Goal: Ask a question

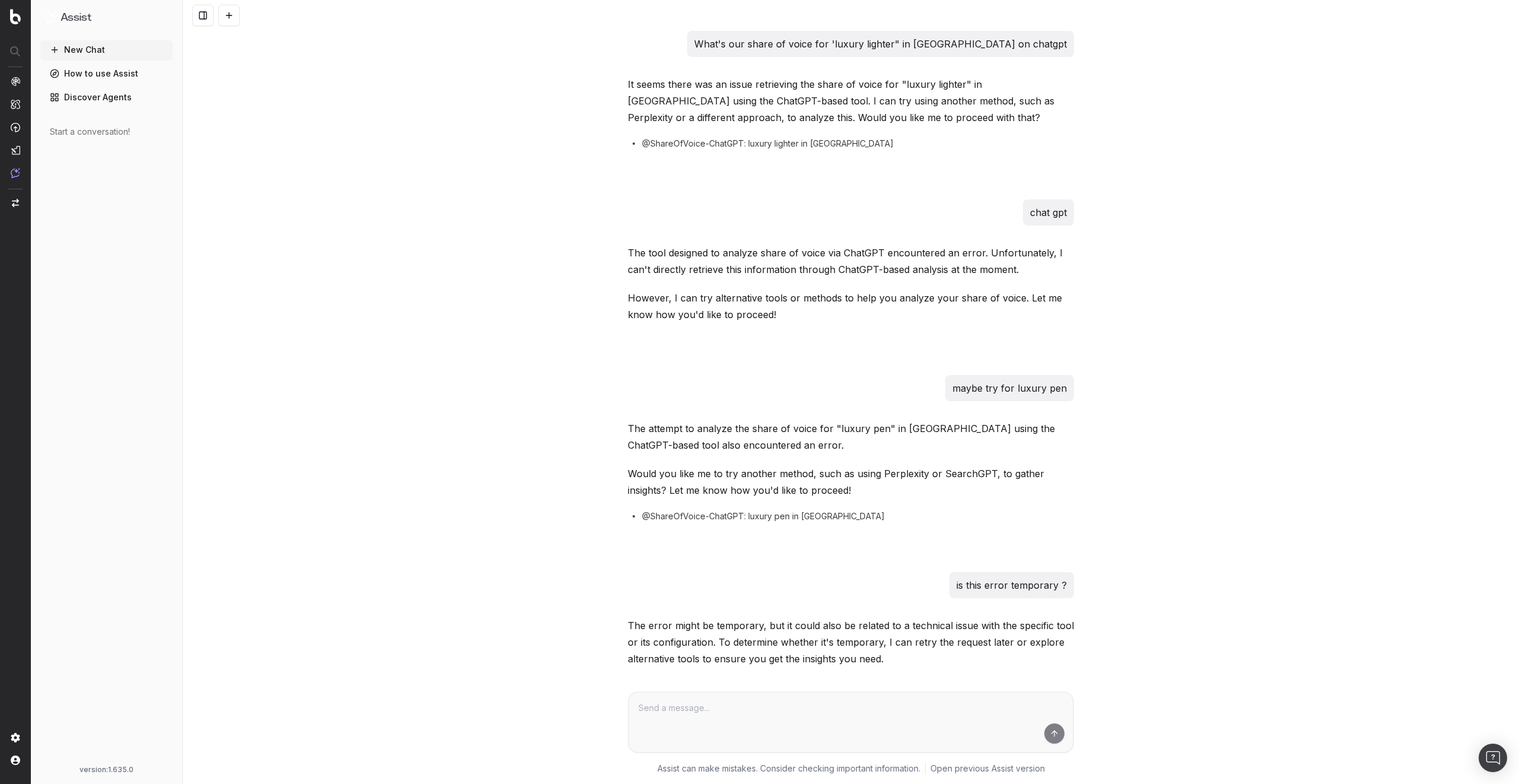
scroll to position [398, 0]
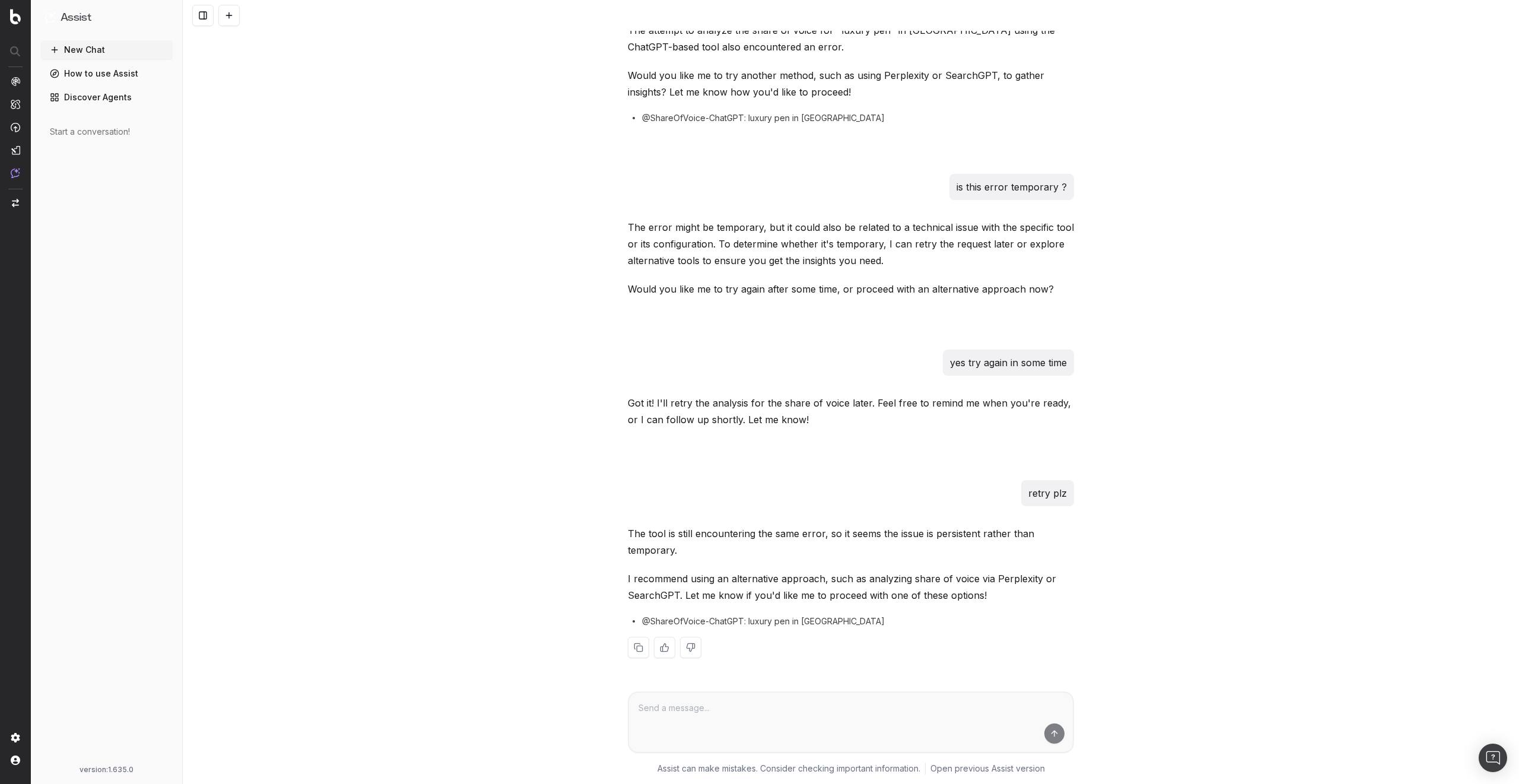
click at [452, 200] on div "What's our share of voice for 'luxury lighter" in [GEOGRAPHIC_DATA] on chatgpt …" at bounding box center [851, 392] width 1336 height 784
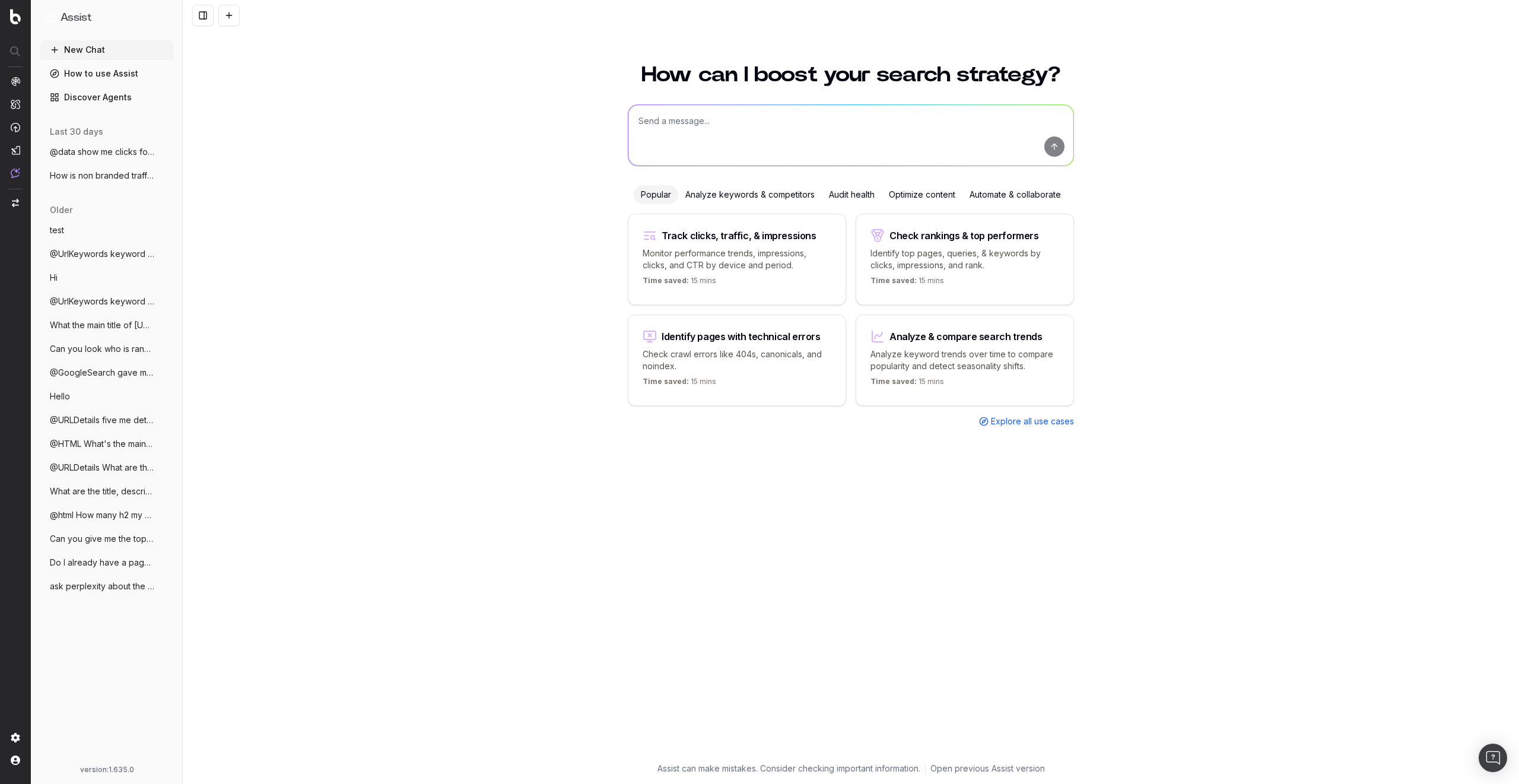
click at [94, 449] on span "@HTML What's the main color in https://w" at bounding box center [102, 444] width 105 height 12
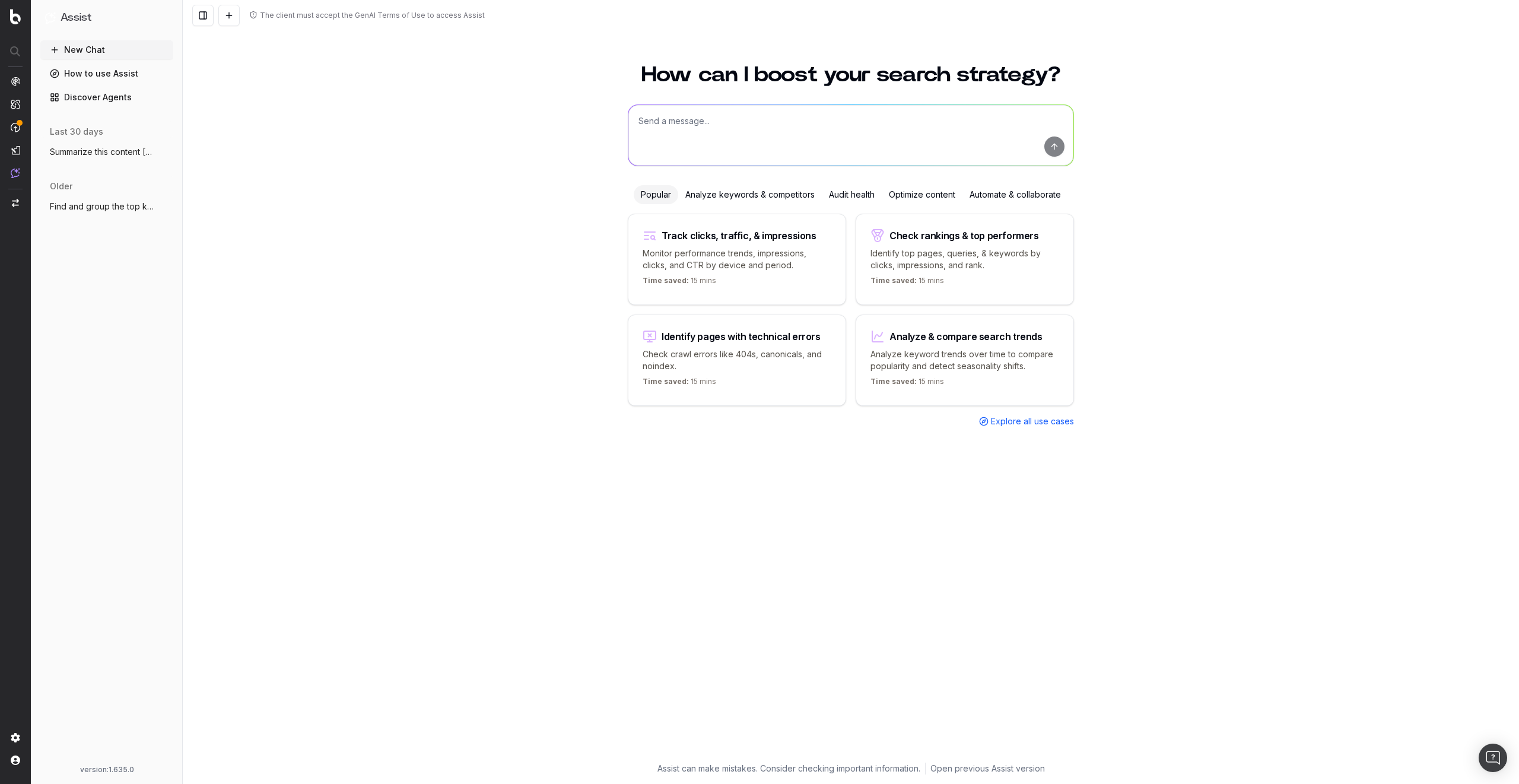
click at [715, 137] on textarea at bounding box center [850, 135] width 445 height 60
paste textarea "https://wachter.dev/"
type textarea "What can you say about Julien Wachter? Here is some informations about him if n…"
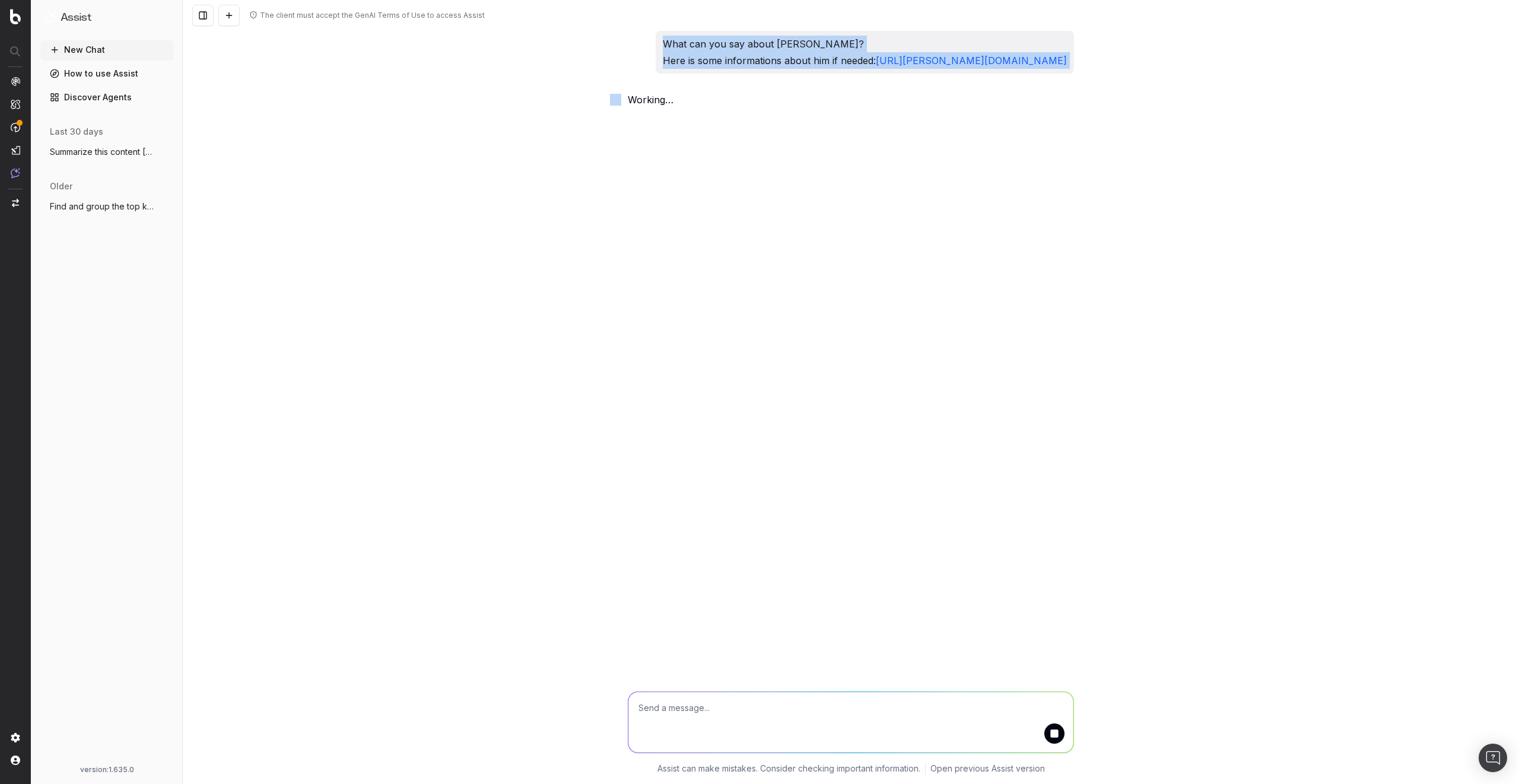
drag, startPoint x: 762, startPoint y: 47, endPoint x: 1093, endPoint y: 75, distance: 332.2
click at [1093, 75] on div "The client must accept the GenAI Terms of Use to access Assist What can you say…" at bounding box center [851, 392] width 1336 height 784
copy div "What can you say about Julien Wachter? Here is some informations about him if n…"
click at [348, 322] on div "The client must accept the GenAI Terms of Use to access Assist What can you say…" at bounding box center [851, 392] width 1336 height 784
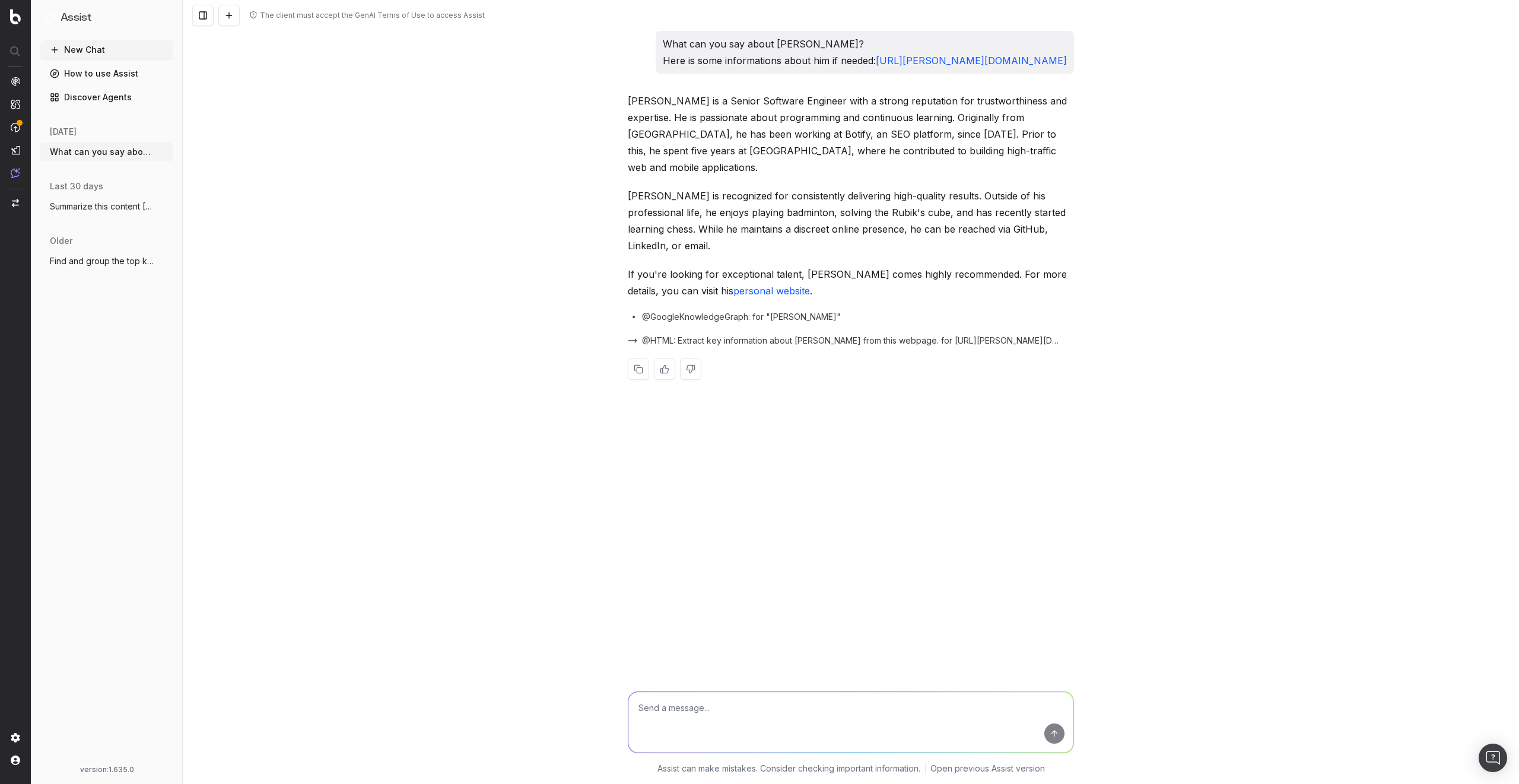
click at [221, 15] on button at bounding box center [229, 15] width 22 height 22
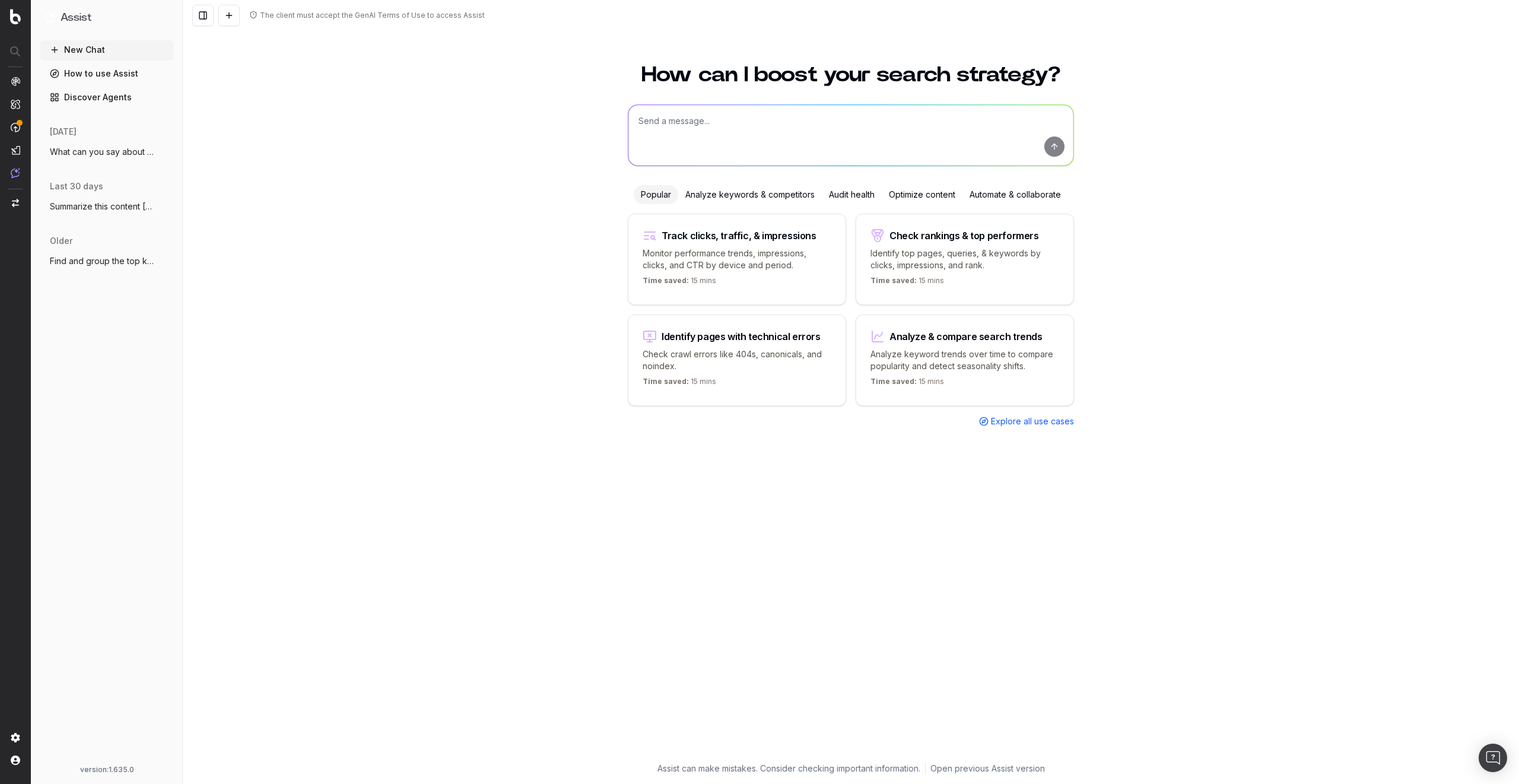
click at [756, 127] on textarea at bounding box center [850, 135] width 445 height 60
paste textarea "What can you tell us about Julien Wachter? Here is some information about him, …"
type textarea "What can you tell us about Julien Wachter? Here is some information about him, …"
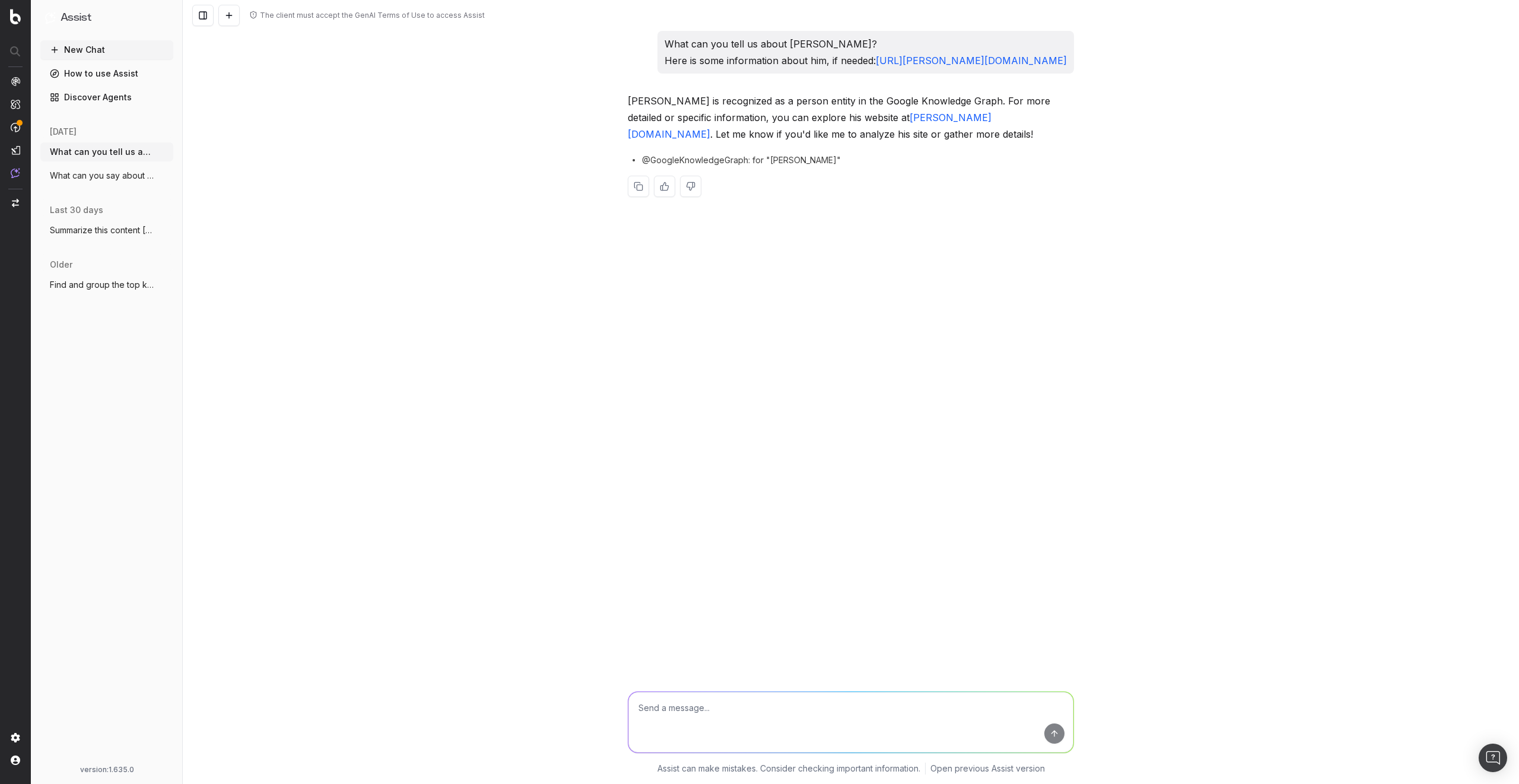
click at [684, 162] on span "@GoogleKnowledgeGraph: for "Julien Wachter"" at bounding box center [741, 160] width 199 height 12
copy span "GoogleKnowledgeGraph"
click at [495, 143] on div "The client must accept the GenAI Terms of Use to access Assist What can you tel…" at bounding box center [851, 392] width 1336 height 784
click at [119, 182] on button "What can you say about Julien Wachter? H" at bounding box center [106, 176] width 133 height 19
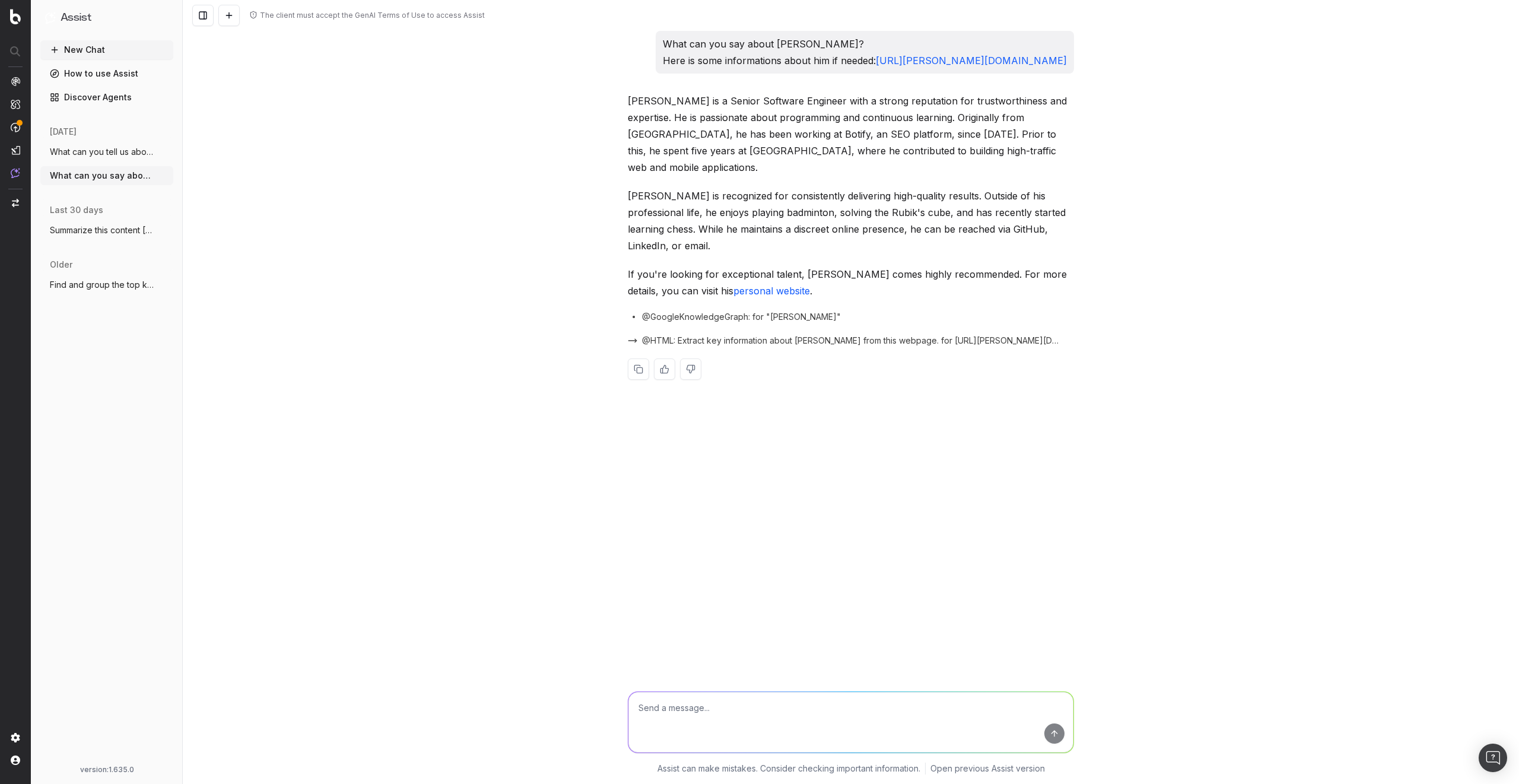
click at [134, 146] on button "What can you tell us about Julien Wachte" at bounding box center [106, 152] width 133 height 19
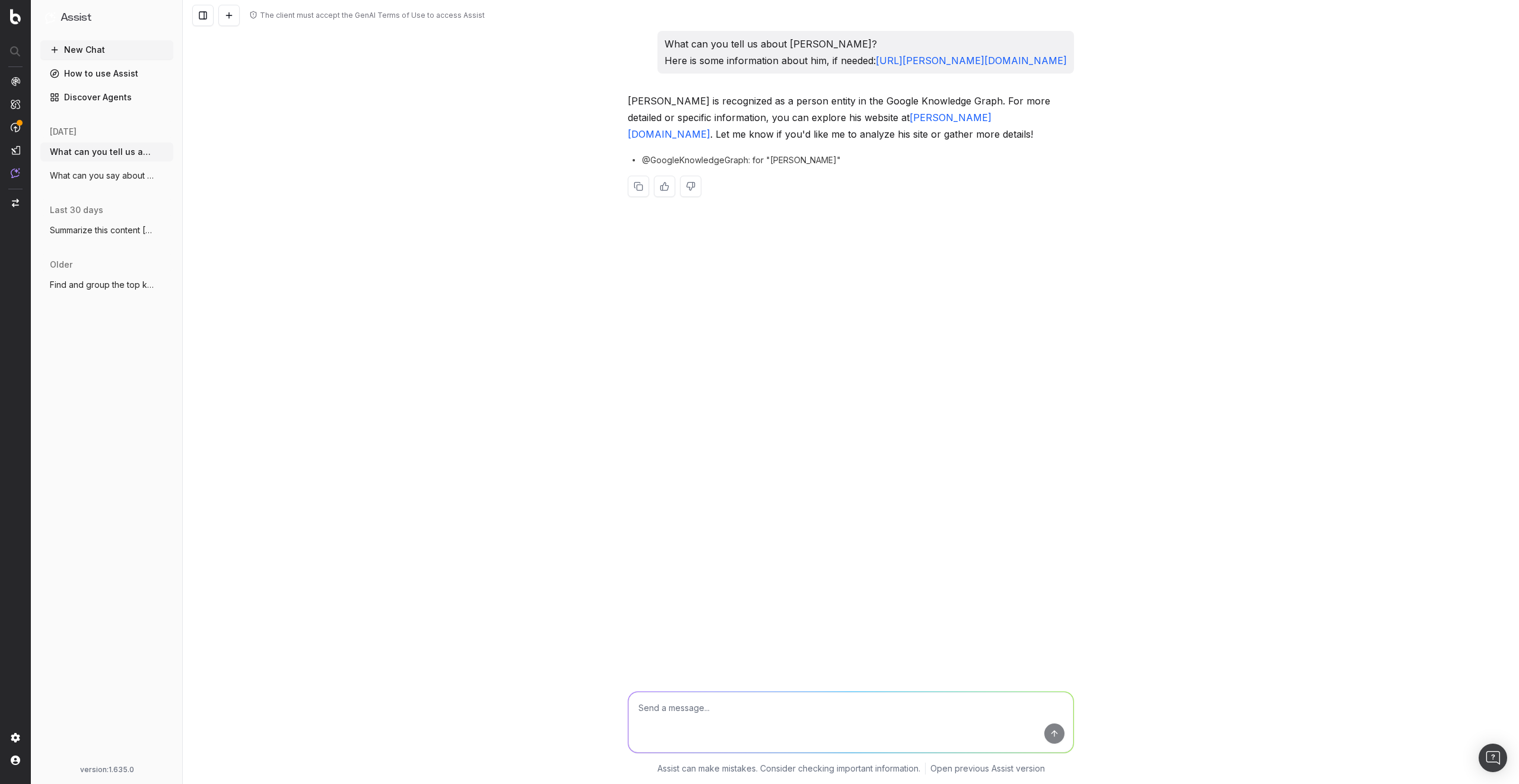
click at [136, 173] on span "What can you say about Julien Wachter? H" at bounding box center [102, 175] width 105 height 12
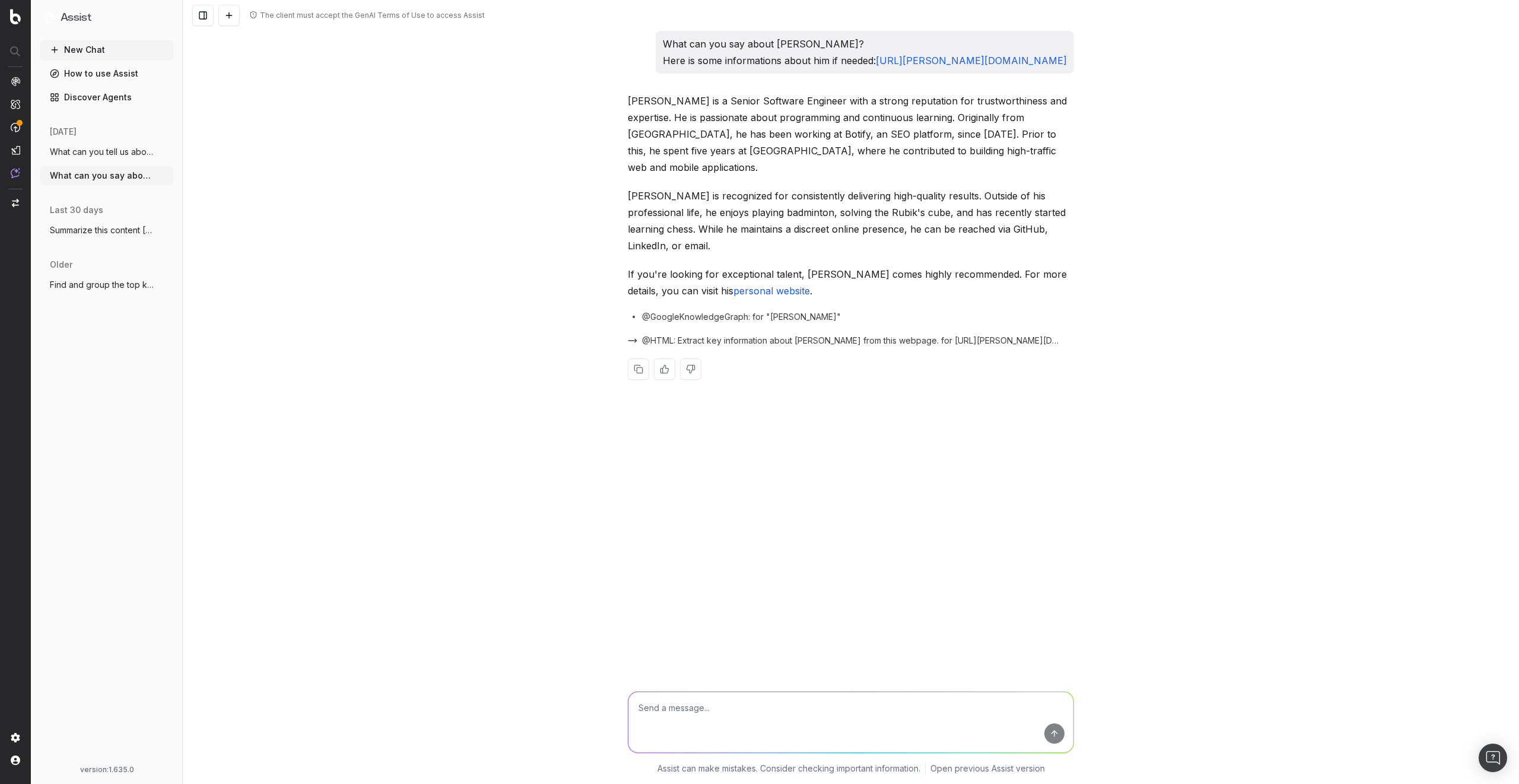
click at [142, 144] on button "What can you tell us about Julien Wachte" at bounding box center [106, 152] width 133 height 19
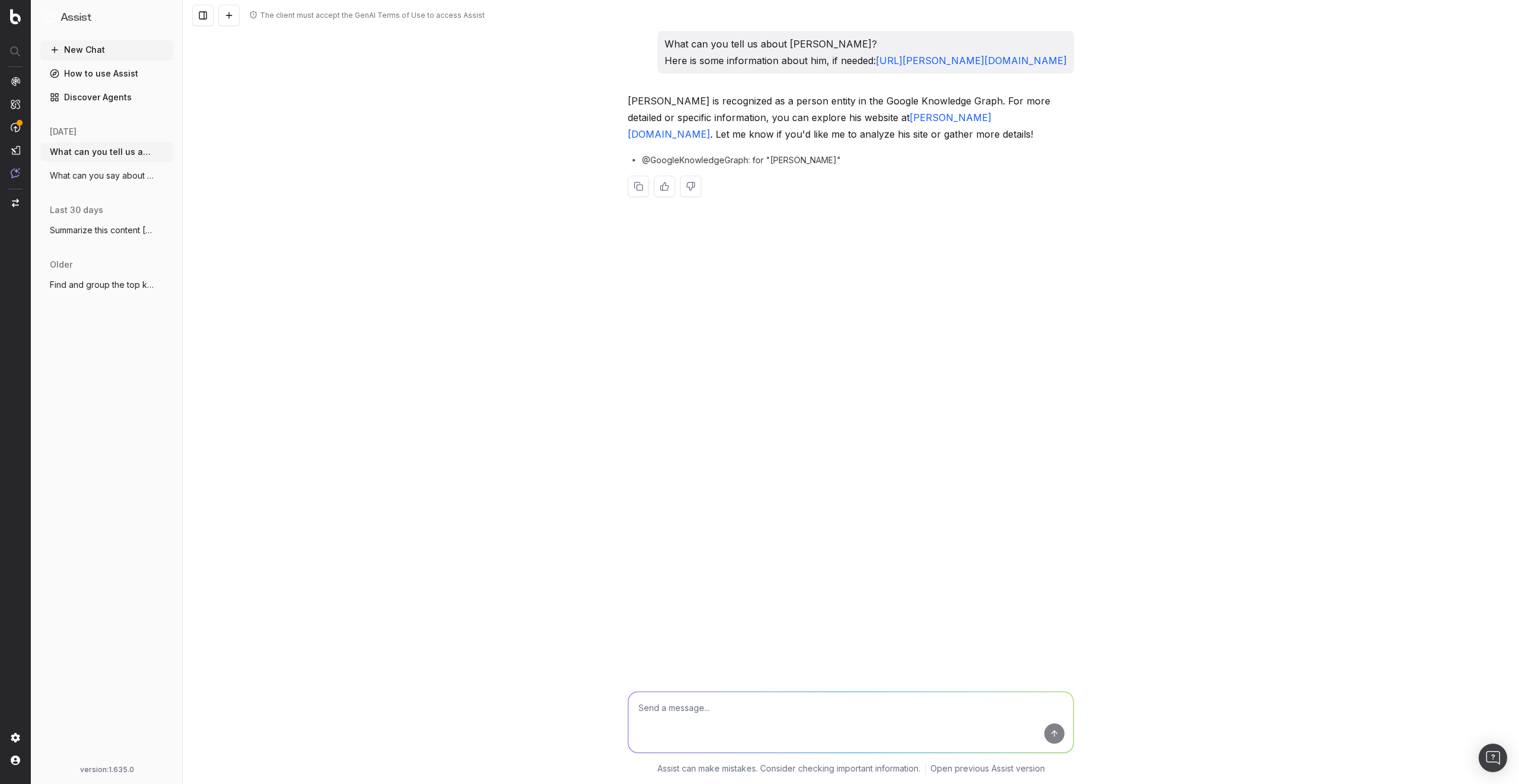
click at [142, 167] on button "What can you say about Julien Wachter? H" at bounding box center [106, 176] width 133 height 19
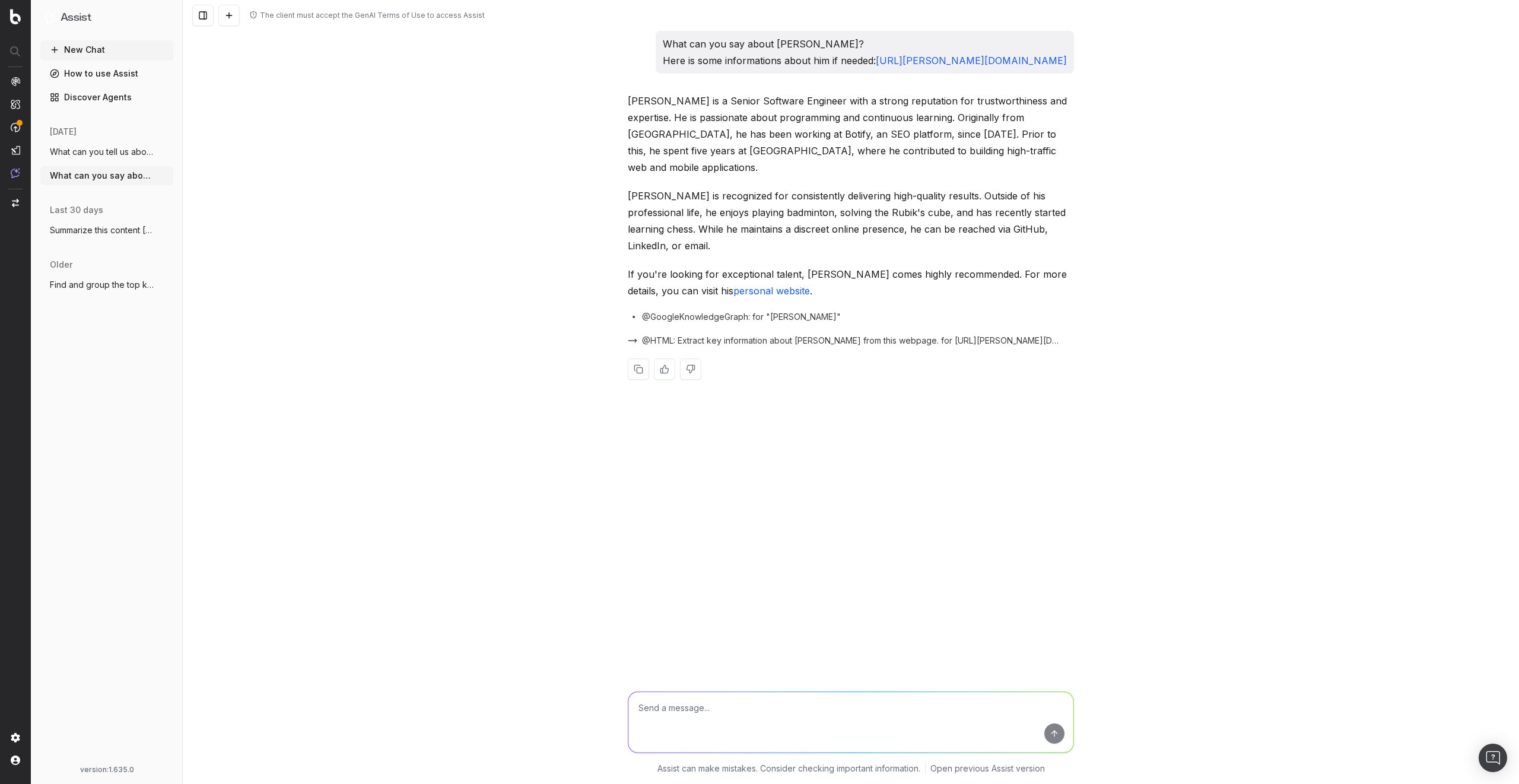
click at [150, 142] on button "What can you tell us about Julien Wachte" at bounding box center [106, 152] width 133 height 19
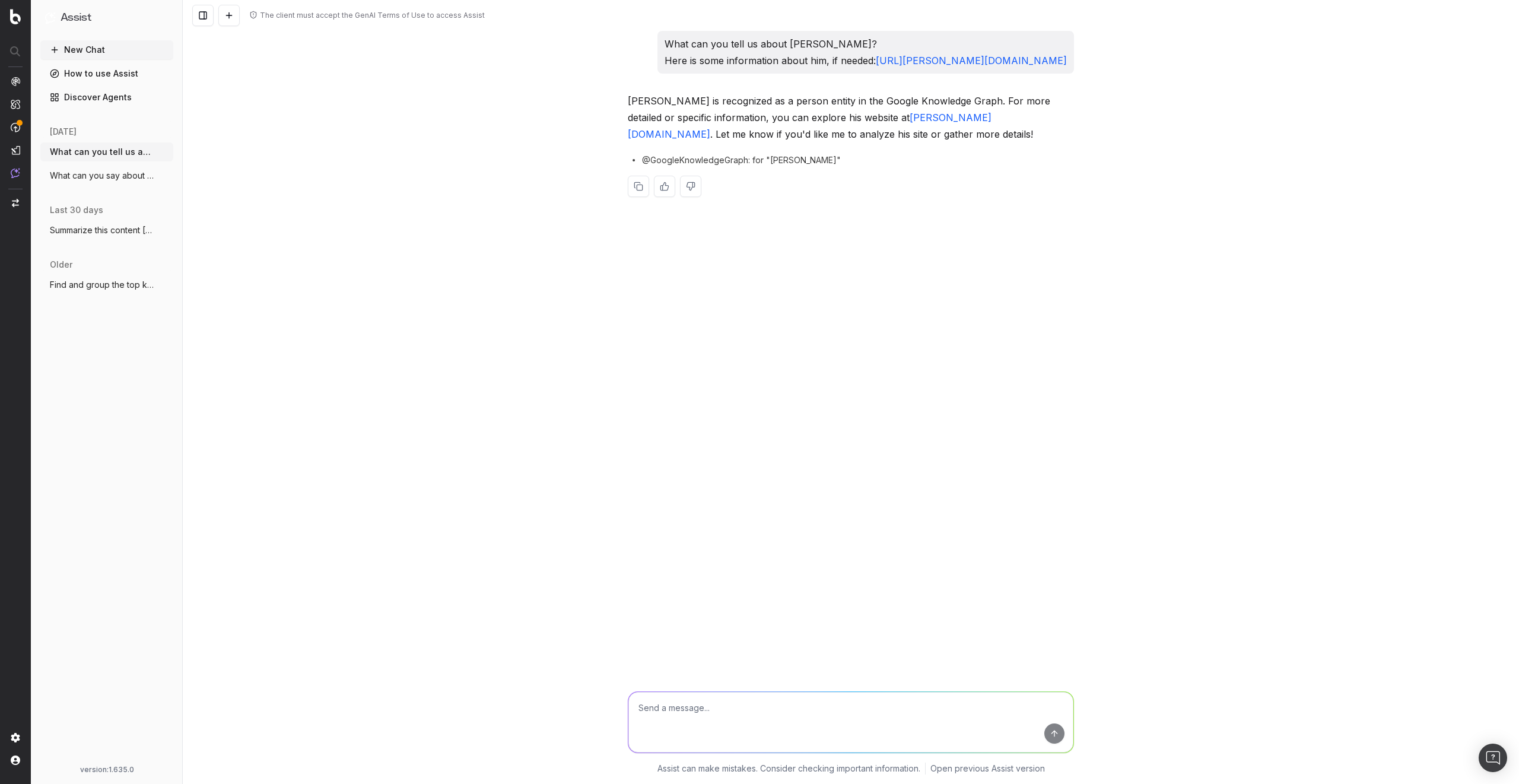
click at [150, 165] on ul "What can you tell us about Julien Wachte More What can you say about Julien Wac…" at bounding box center [106, 163] width 133 height 43
click at [145, 173] on span "What can you say about Julien Wachter? H" at bounding box center [102, 175] width 105 height 12
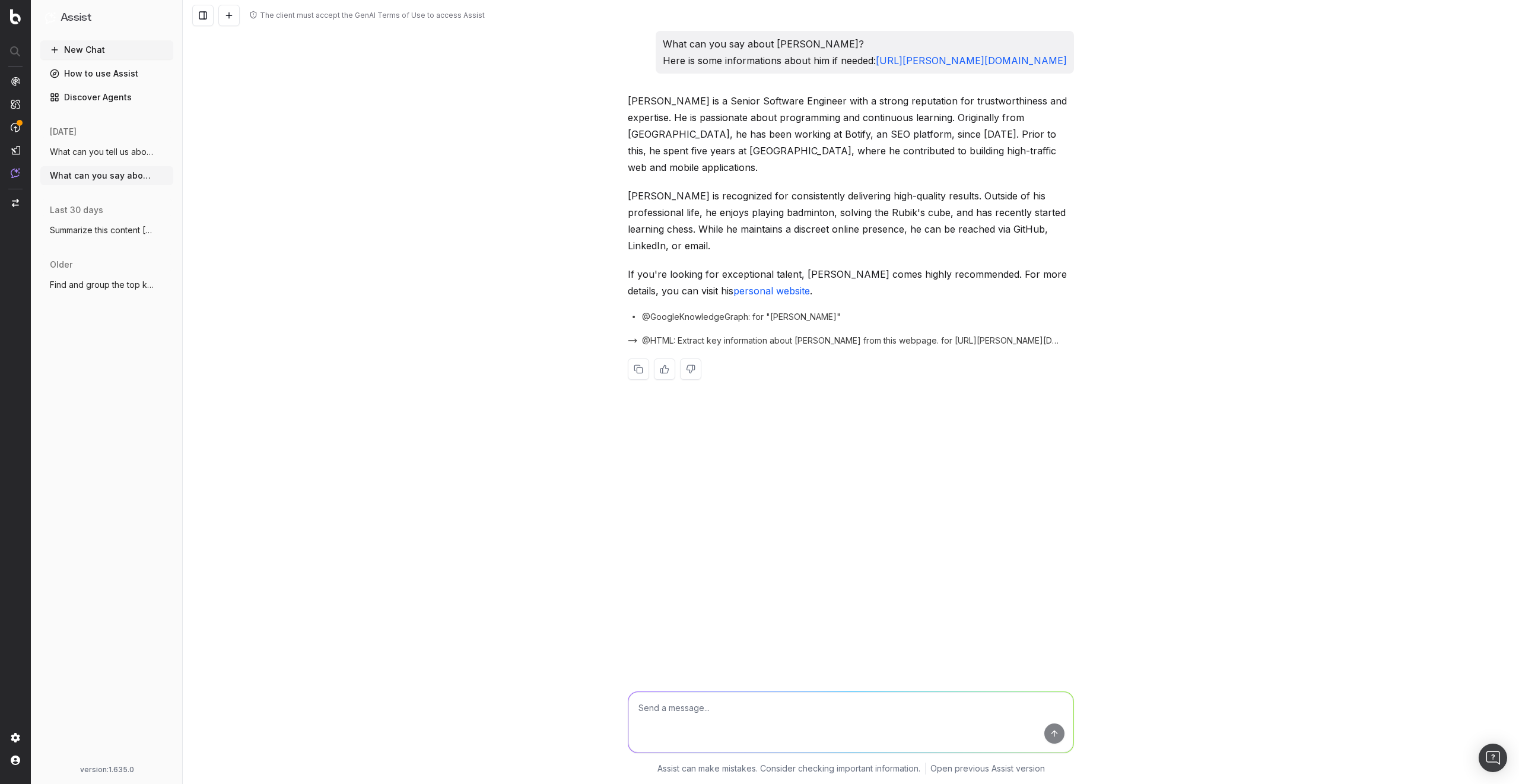
click at [137, 150] on span "What can you tell us about Julien Wachte" at bounding box center [102, 152] width 105 height 12
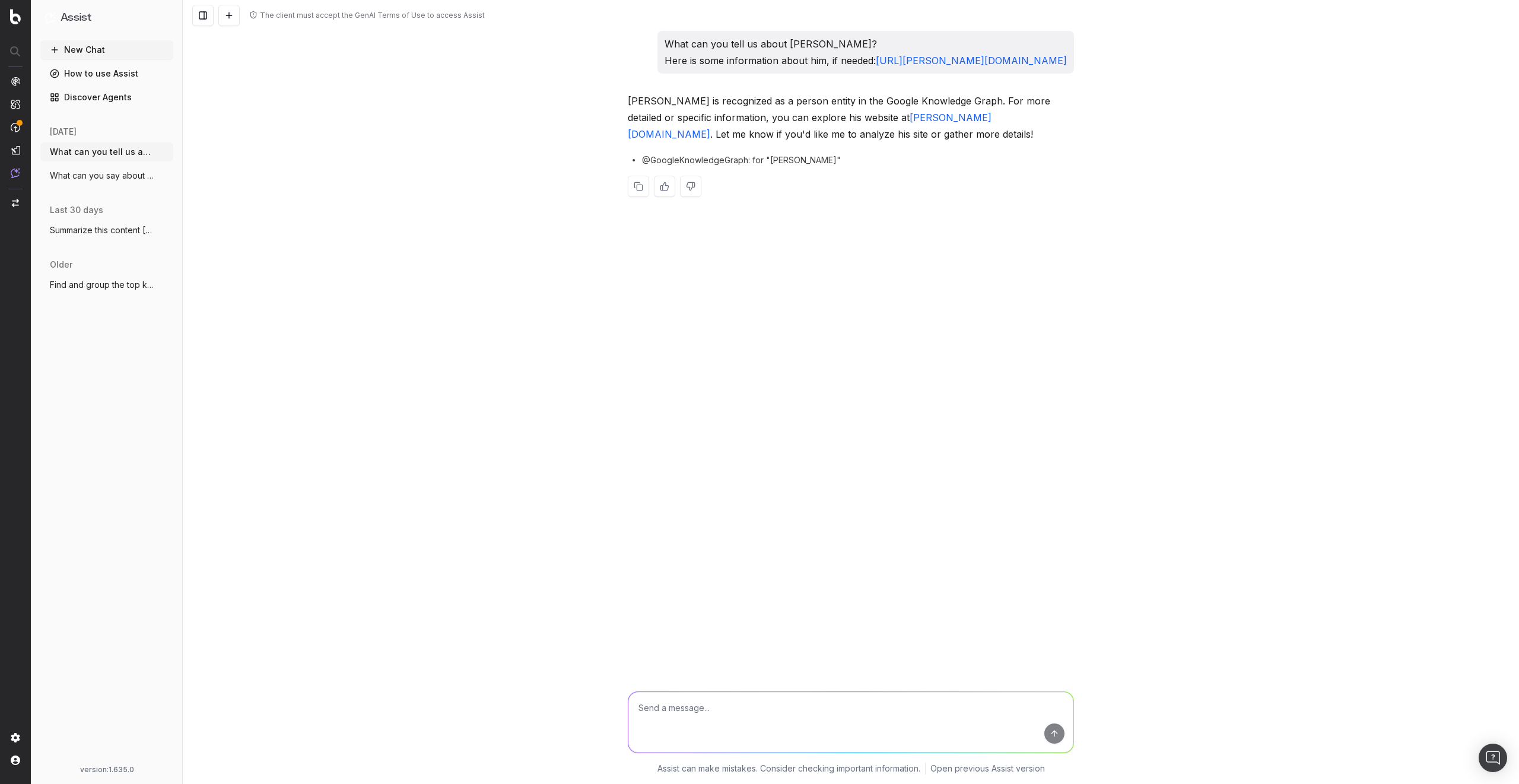
click at [117, 189] on div "today What can you tell us about Julien Wachte More What can you say about Juli…" at bounding box center [106, 160] width 133 height 78
click at [118, 180] on span "What can you say about Julien Wachter? H" at bounding box center [102, 175] width 105 height 12
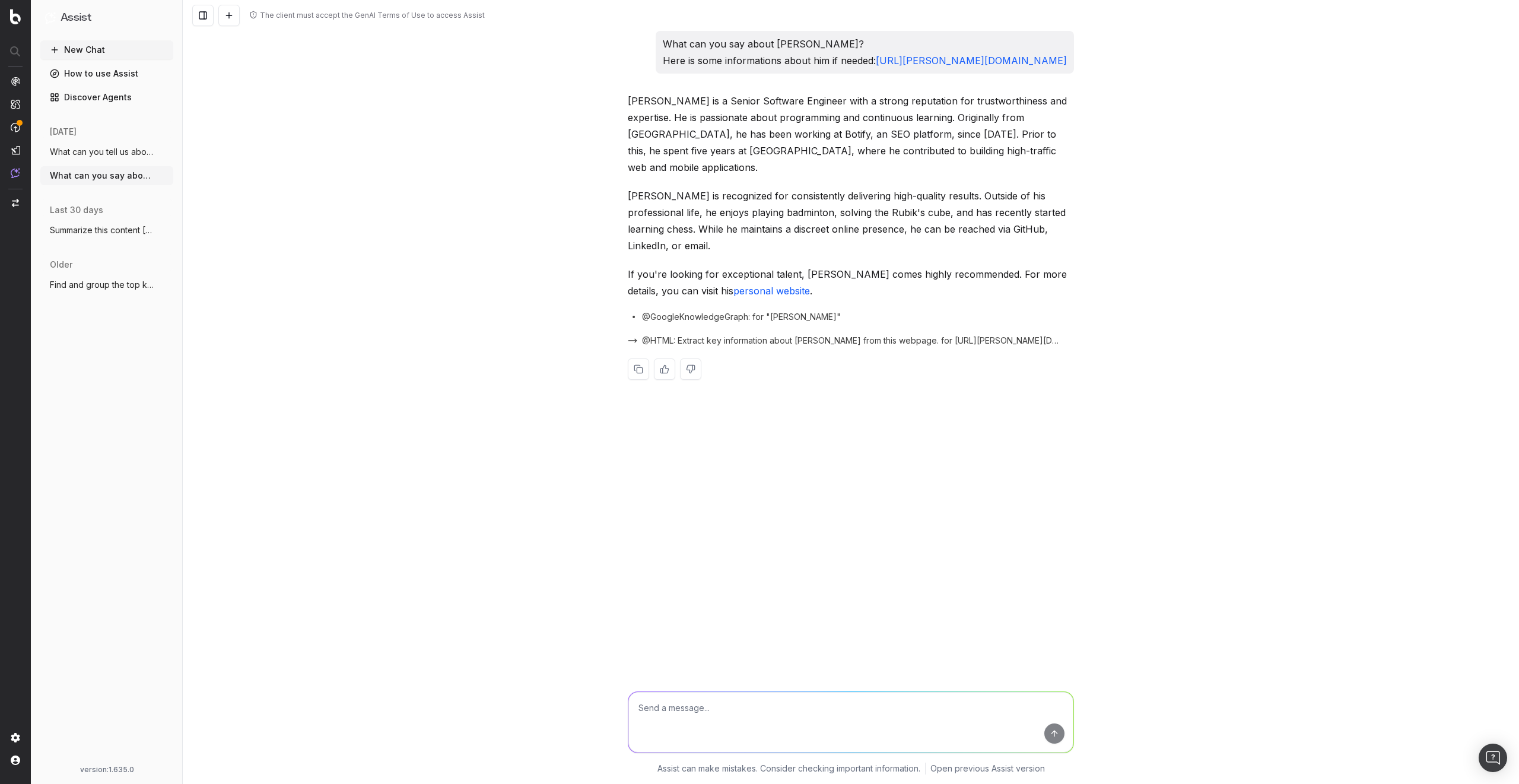
click at [128, 154] on span "What can you tell us about Julien Wachte" at bounding box center [102, 152] width 105 height 12
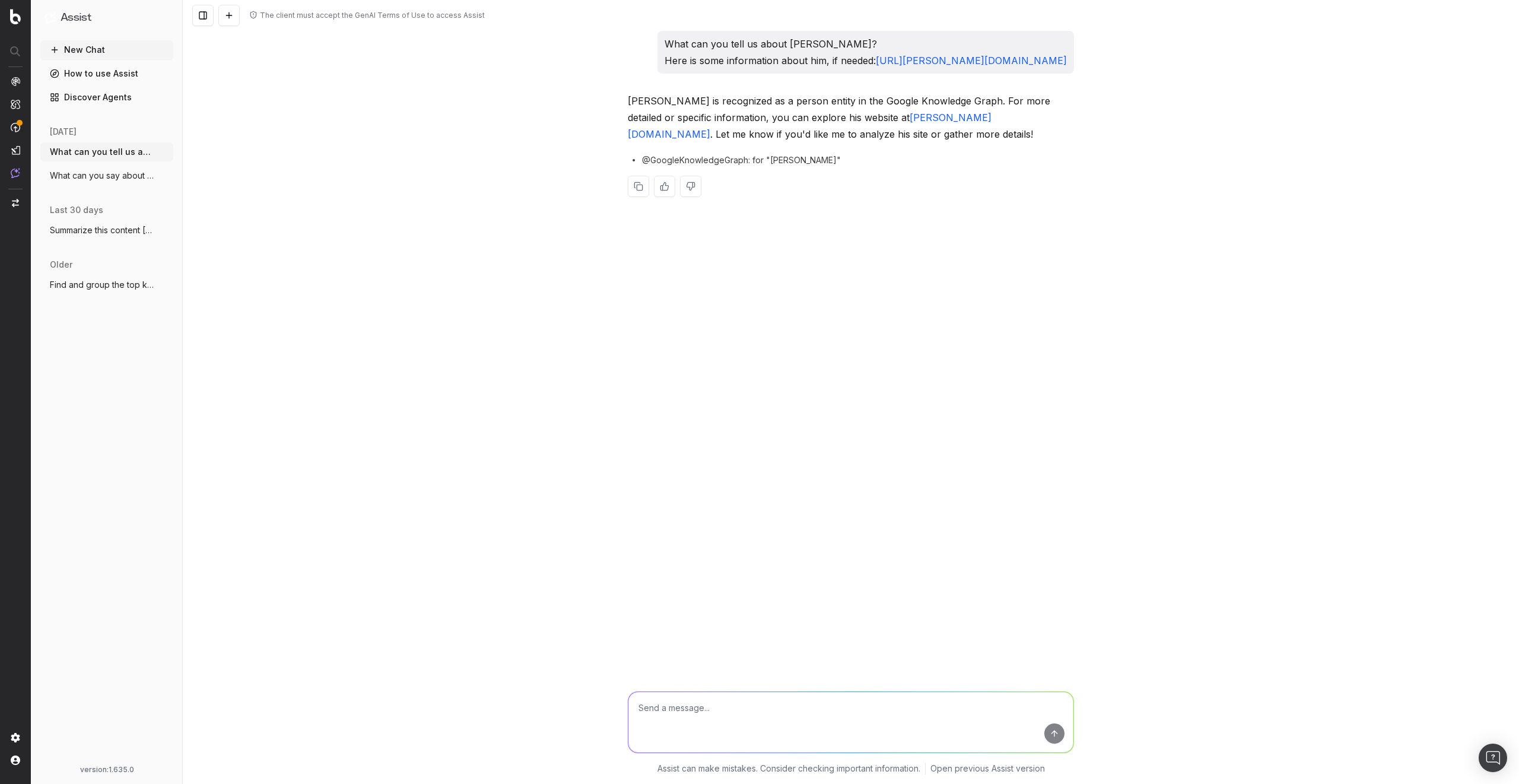
click at [127, 180] on span "What can you say about Julien Wachter? H" at bounding box center [102, 175] width 105 height 12
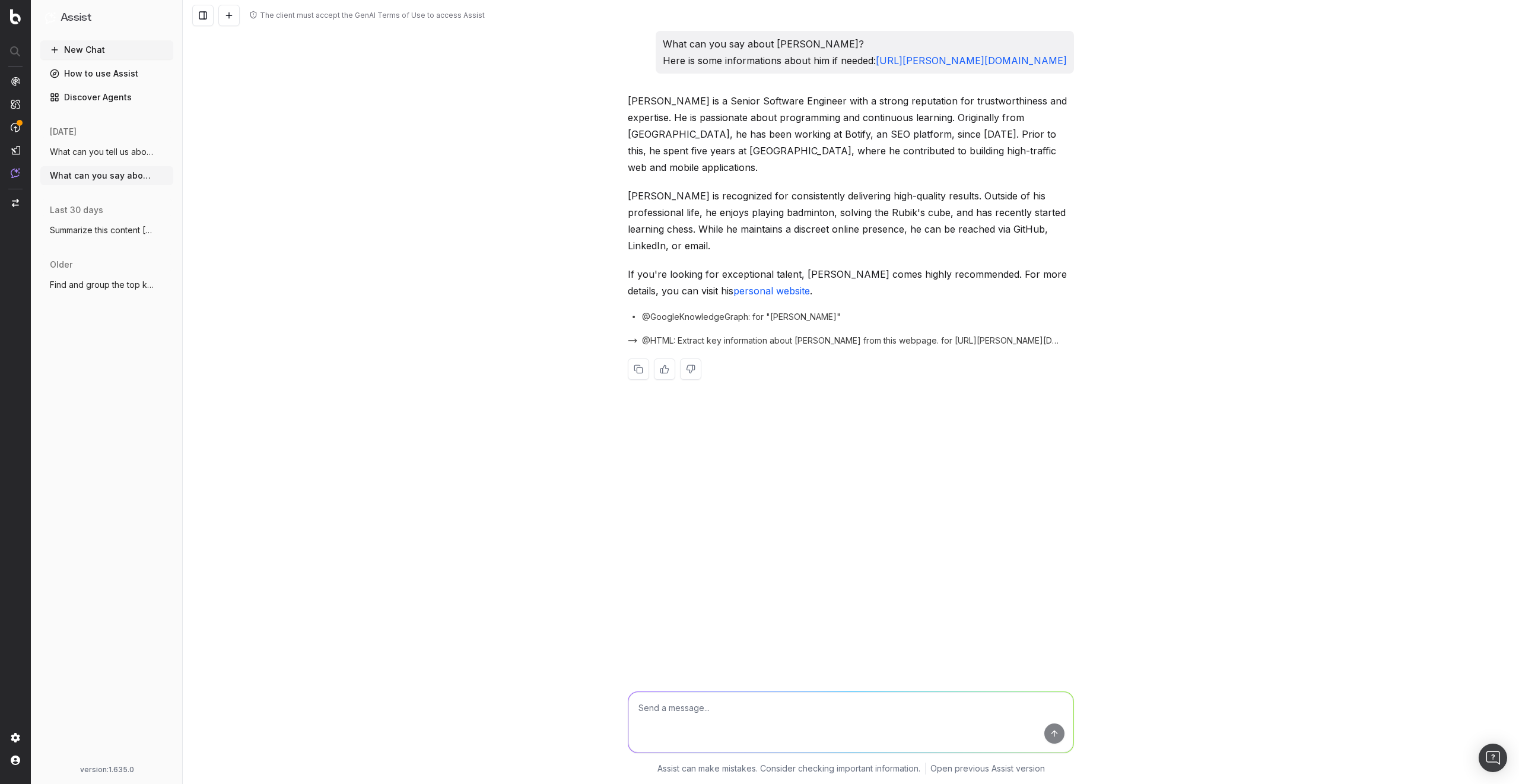
click at [127, 157] on span "What can you tell us about Julien Wachte" at bounding box center [102, 152] width 105 height 12
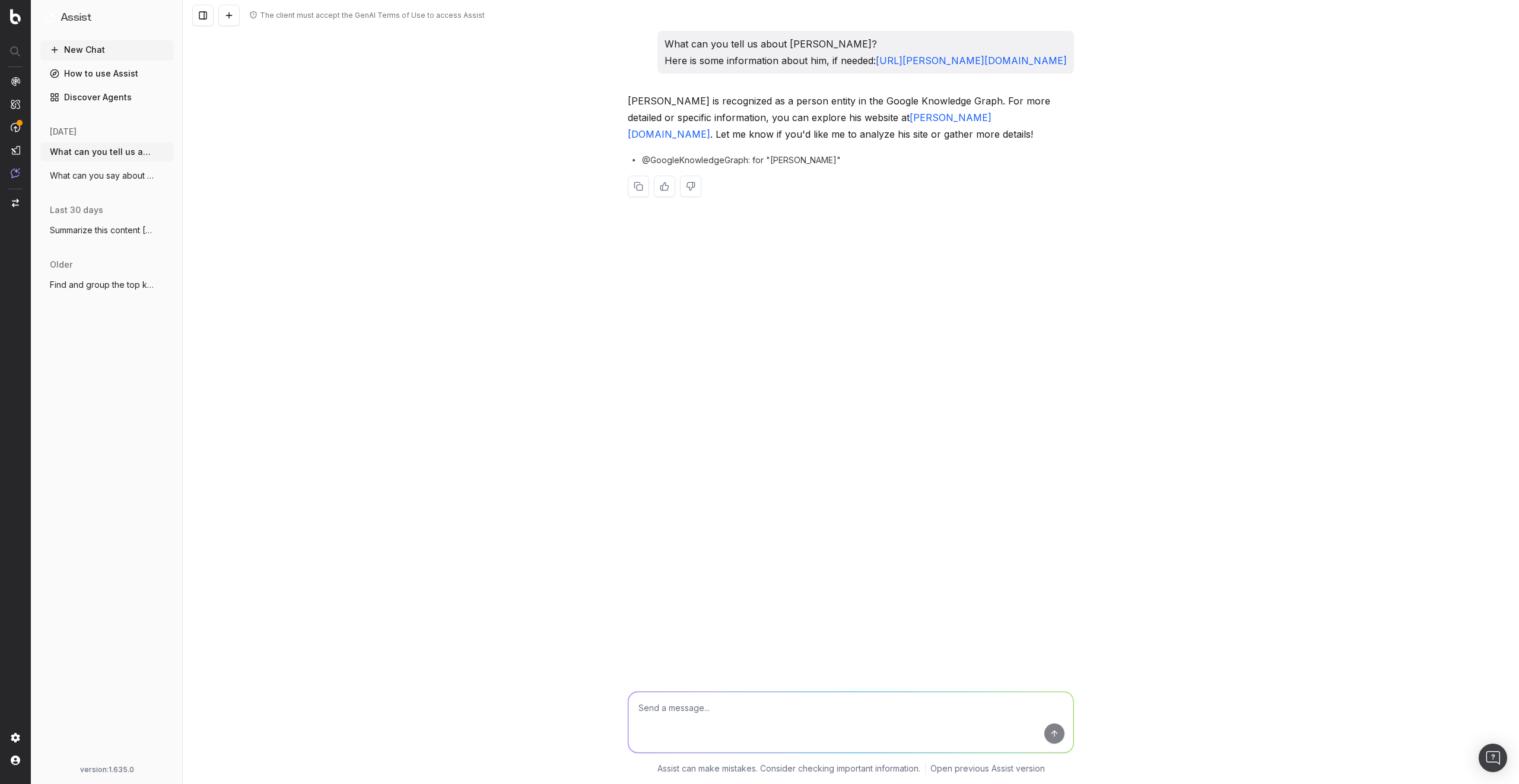
click at [128, 173] on span "What can you say about Julien Wachter? H" at bounding box center [102, 175] width 105 height 12
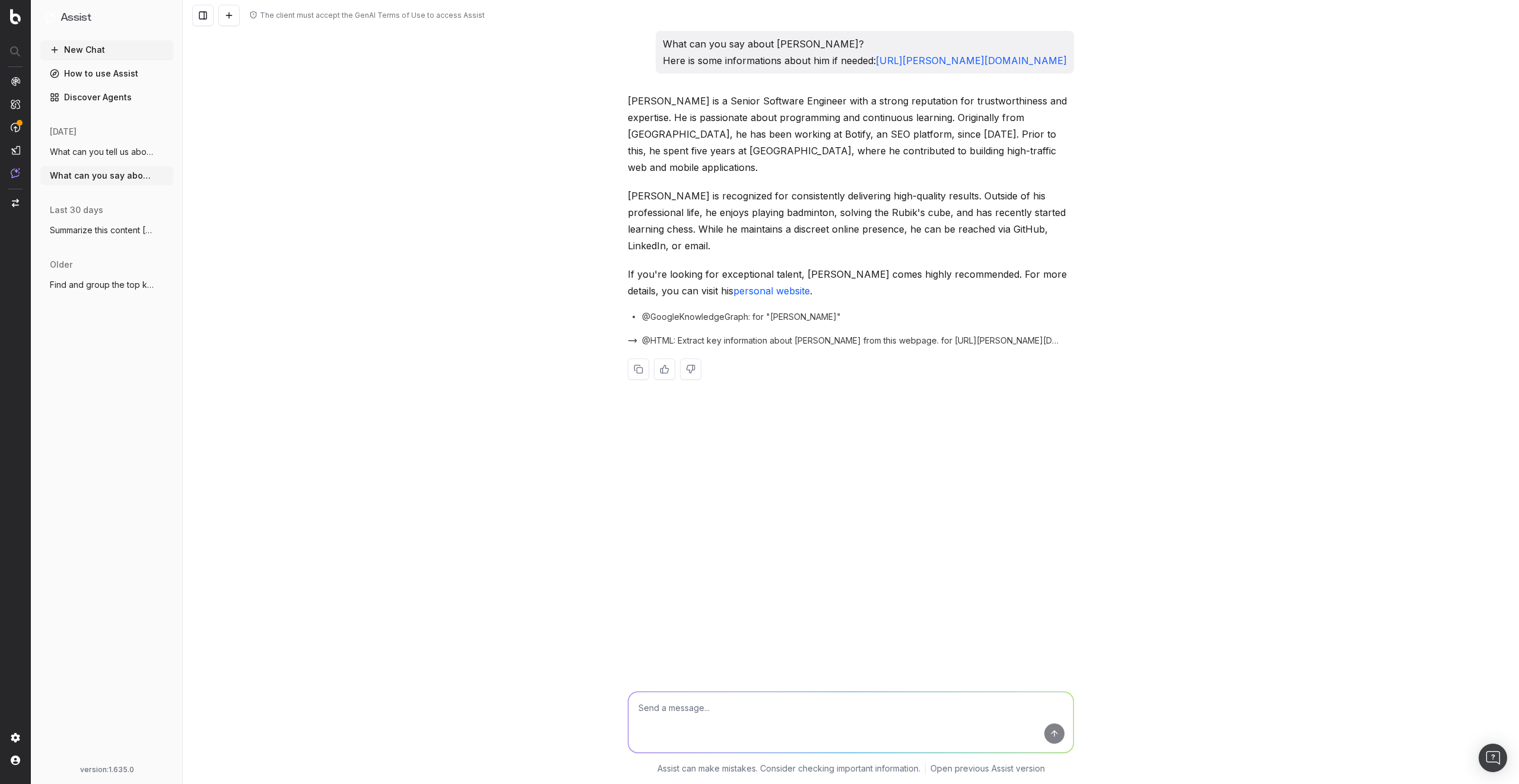
click at [396, 289] on div "The client must accept the GenAI Terms of Use to access Assist What can you say…" at bounding box center [851, 392] width 1336 height 784
